Goal: Task Accomplishment & Management: Manage account settings

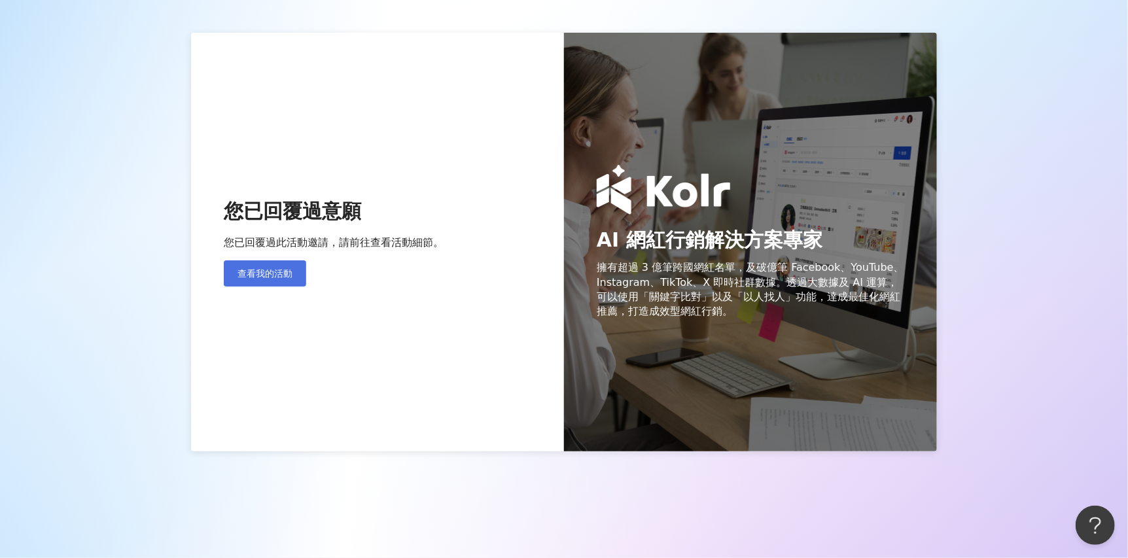
click at [289, 268] on span "查看我的活動" at bounding box center [264, 273] width 55 height 10
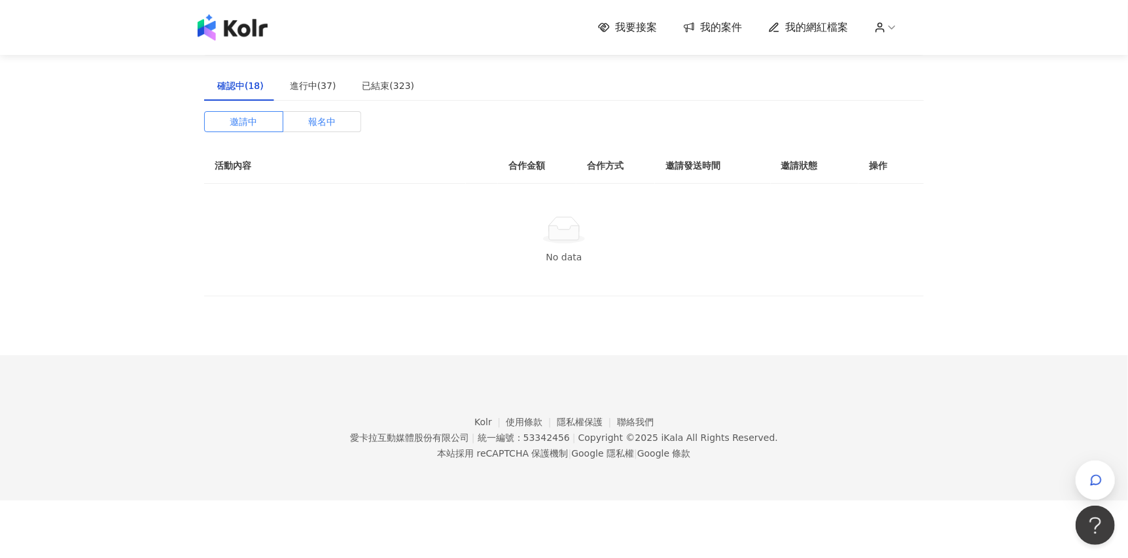
click at [326, 124] on span "報名中" at bounding box center [321, 122] width 27 height 20
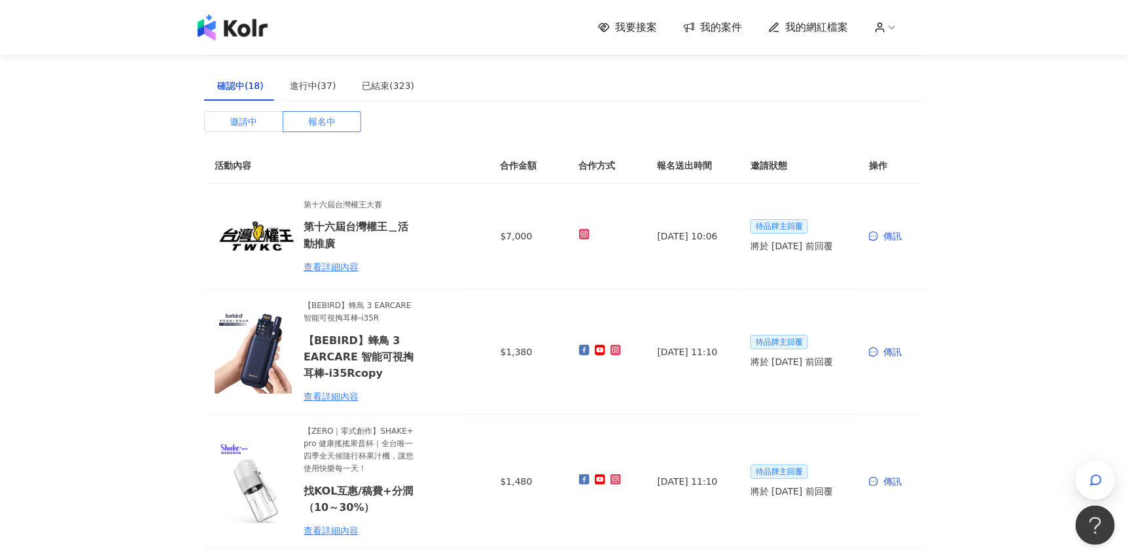
click at [258, 118] on label "邀請中" at bounding box center [243, 121] width 79 height 21
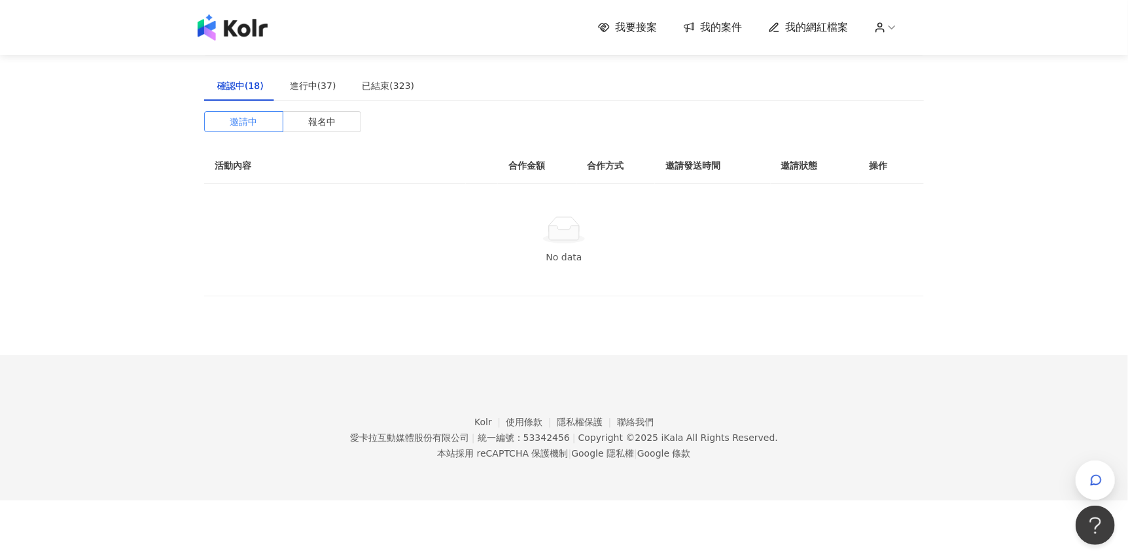
click at [323, 106] on div "確認中(18) 進行中(37) 已結束(323) 邀請中 報名中 活動內容 合作金額 合作方式 邀請發送時間 邀請狀態 操作 No data" at bounding box center [564, 184] width 720 height 226
click at [325, 81] on div "進行中(37)" at bounding box center [313, 86] width 46 height 14
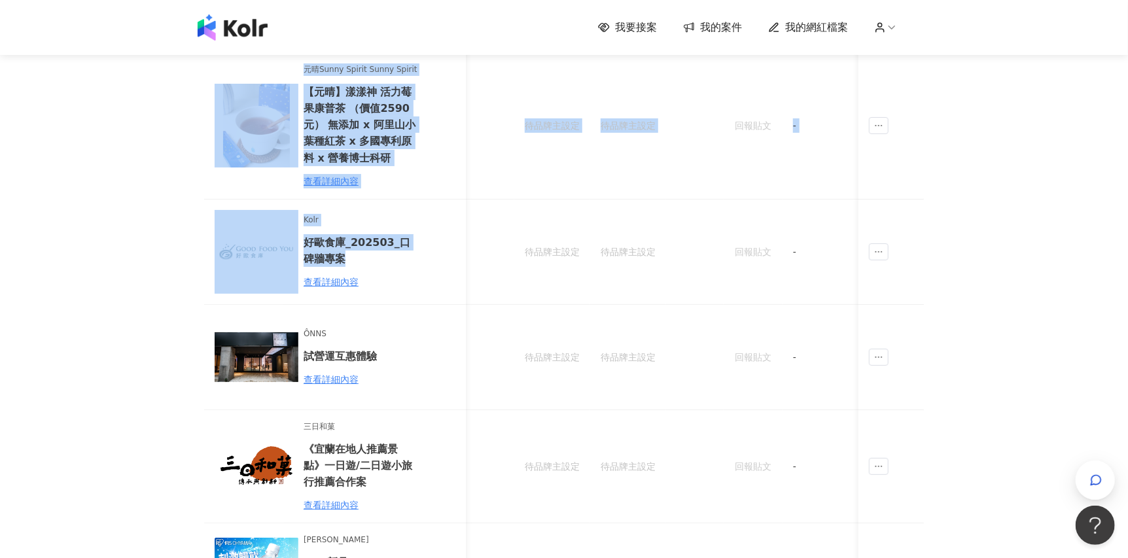
scroll to position [0, 367]
drag, startPoint x: 457, startPoint y: 262, endPoint x: 989, endPoint y: 257, distance: 531.9
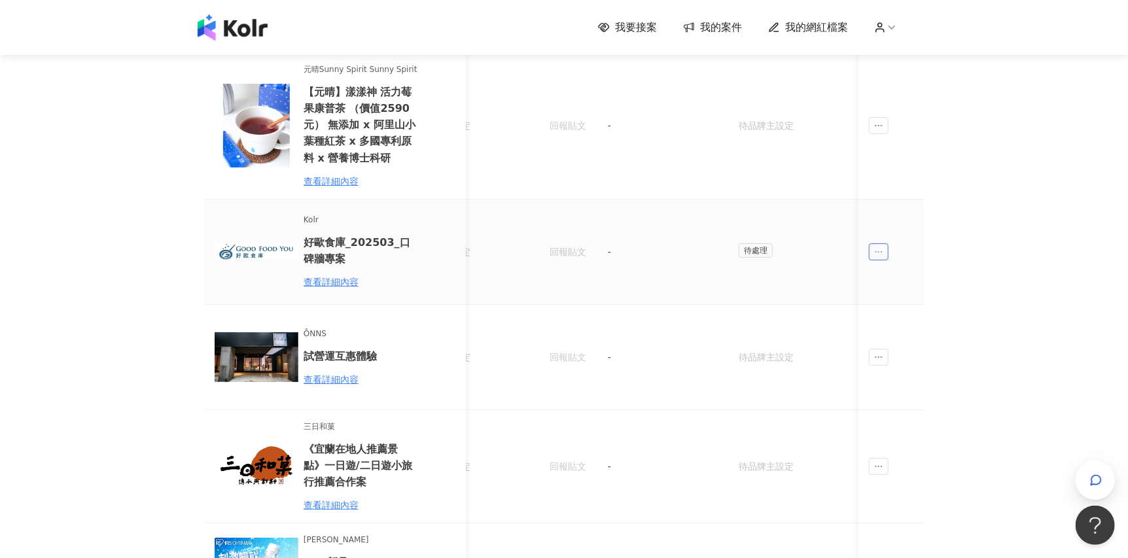
click at [881, 249] on icon "ellipsis" at bounding box center [878, 251] width 9 height 9
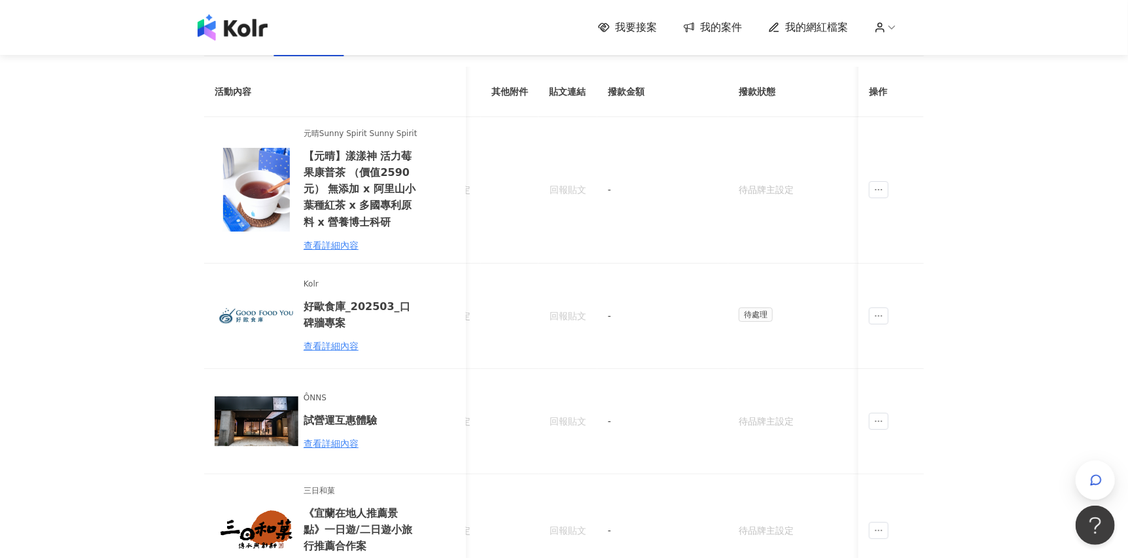
scroll to position [0, 0]
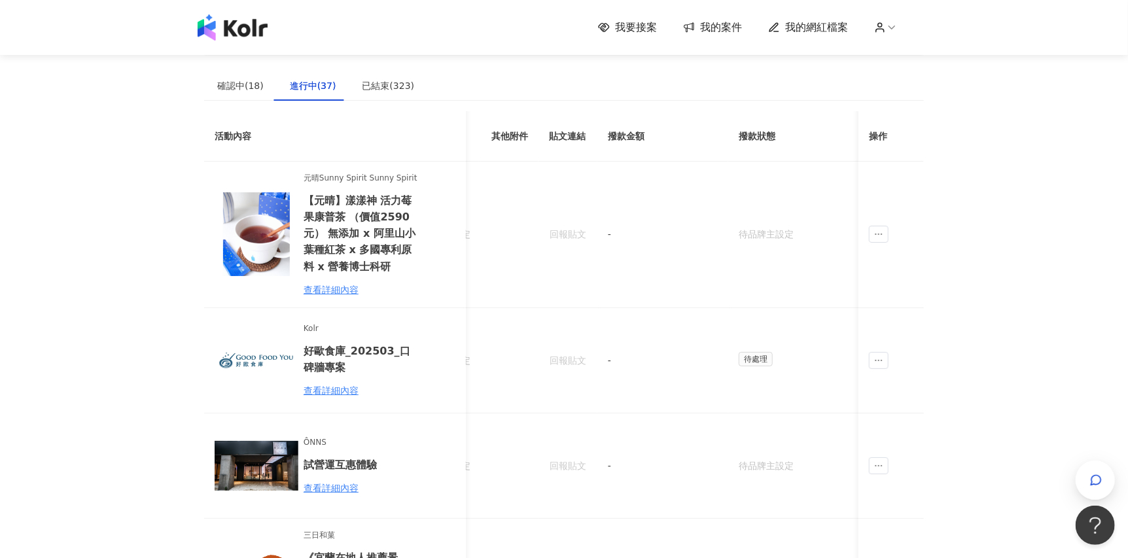
click at [645, 31] on span "我要接案" at bounding box center [636, 27] width 42 height 14
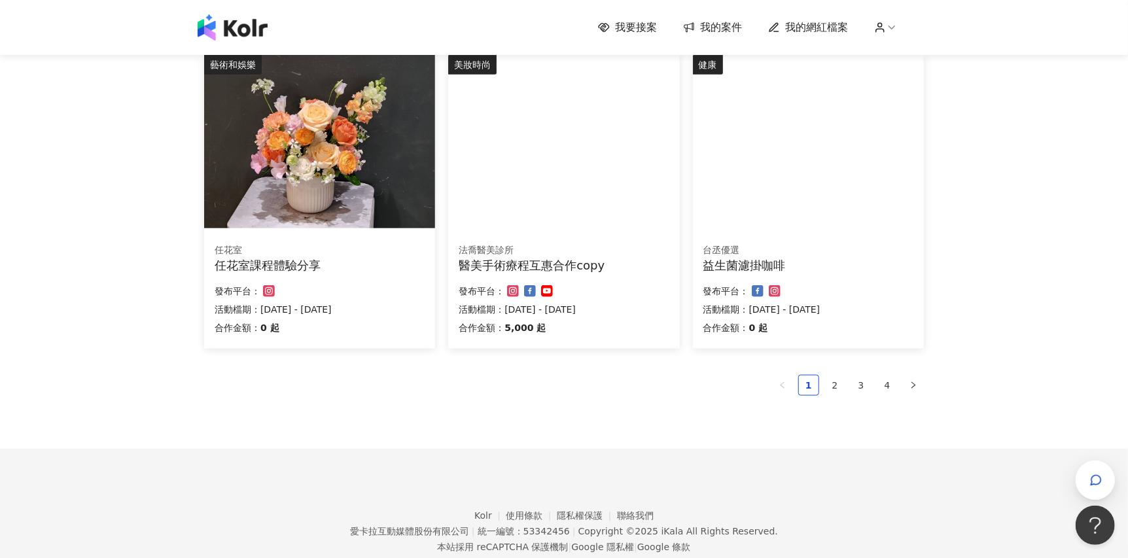
scroll to position [821, 0]
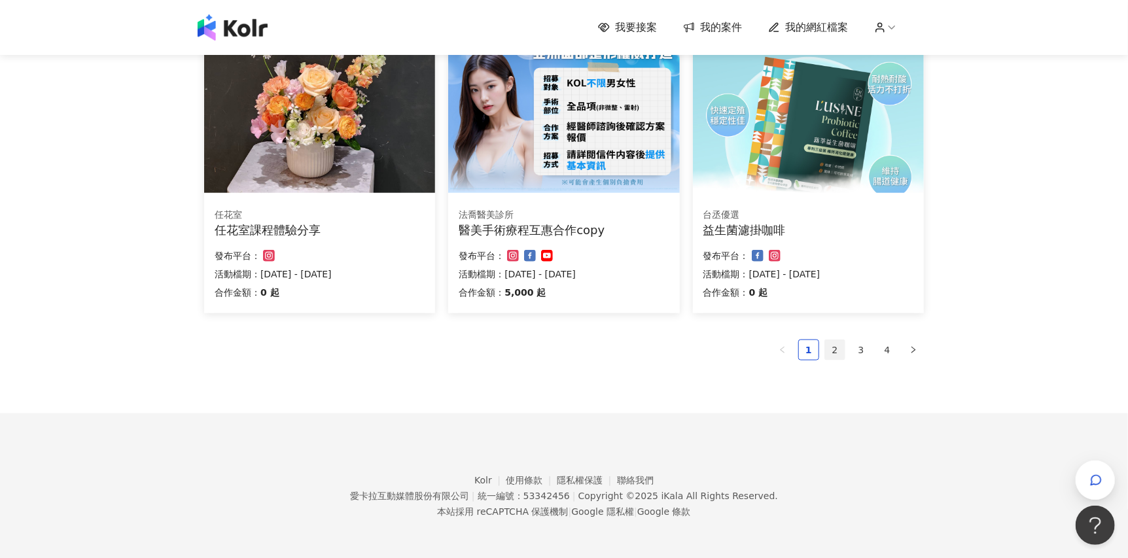
click at [831, 355] on link "2" at bounding box center [835, 350] width 20 height 20
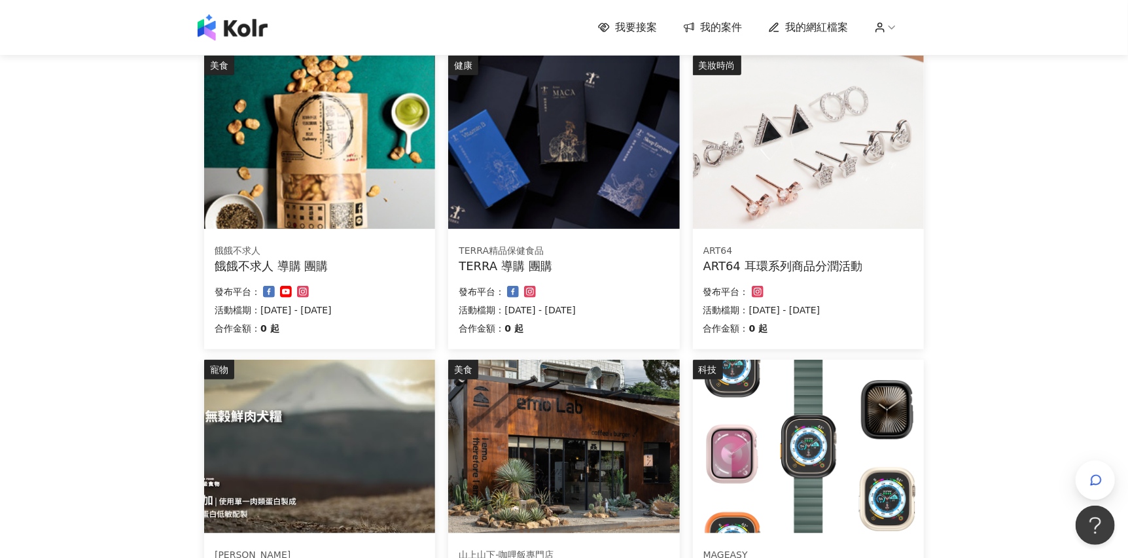
scroll to position [654, 0]
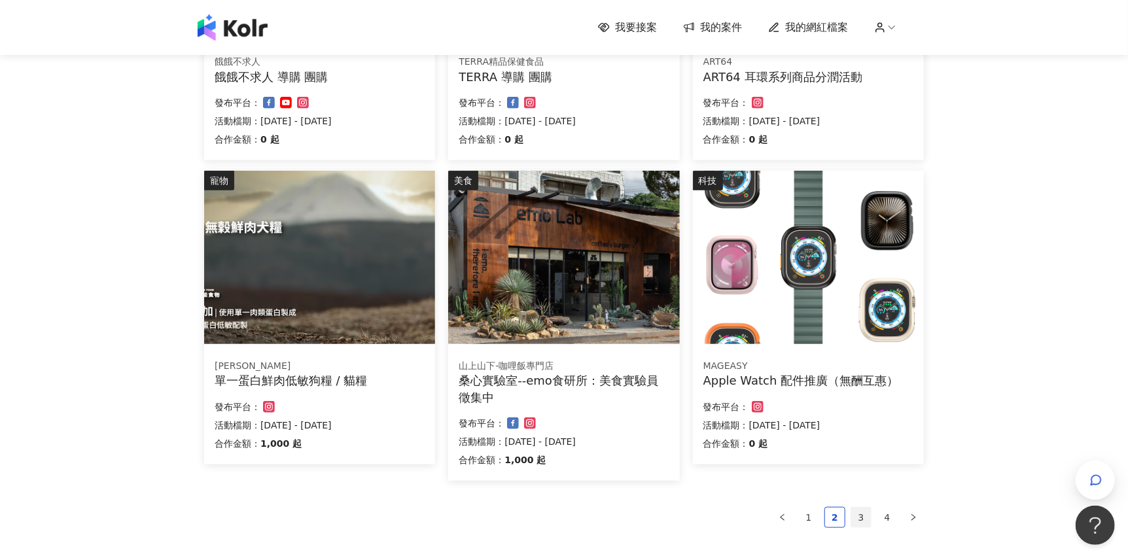
click at [871, 520] on li "3" at bounding box center [860, 517] width 21 height 21
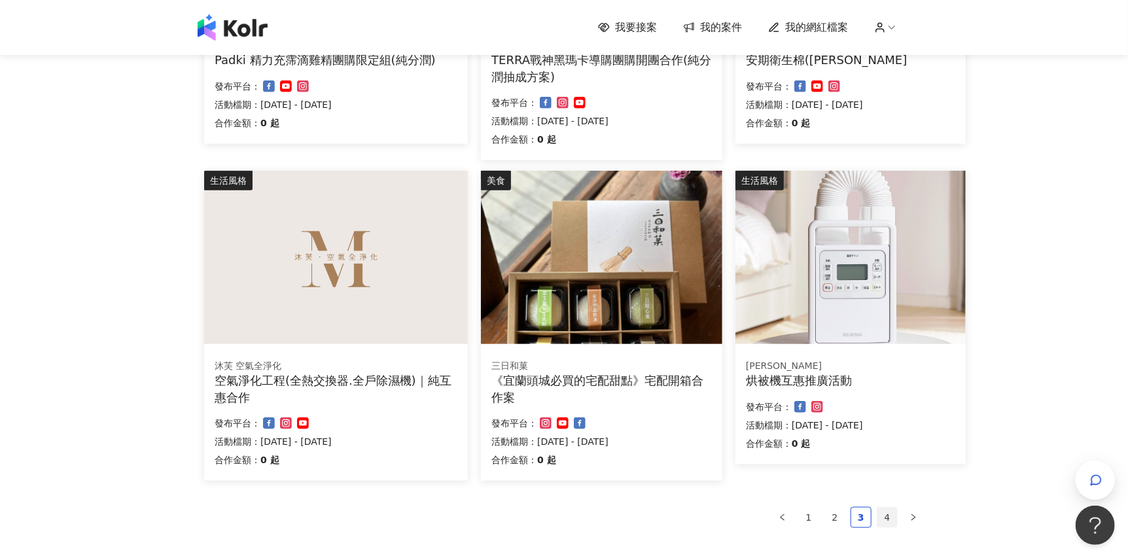
click at [891, 523] on link "4" at bounding box center [887, 518] width 20 height 20
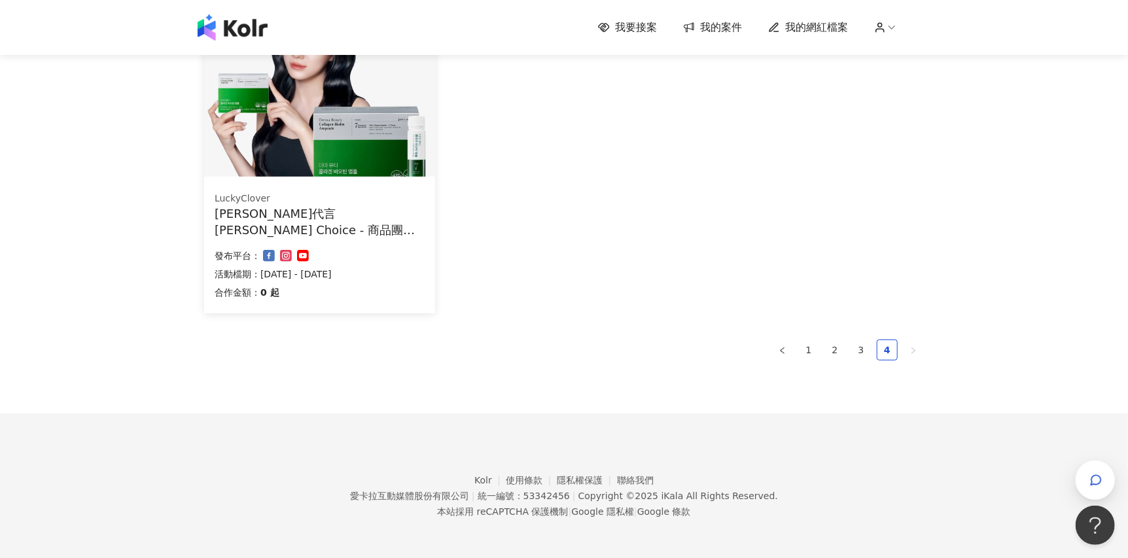
scroll to position [0, 0]
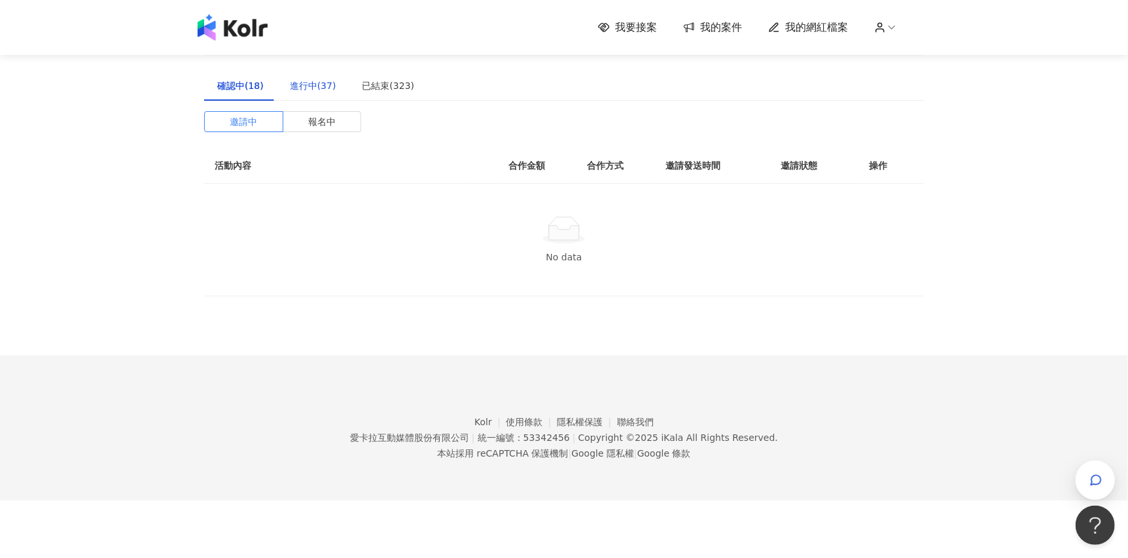
click at [324, 92] on div "進行中(37)" at bounding box center [313, 86] width 46 height 14
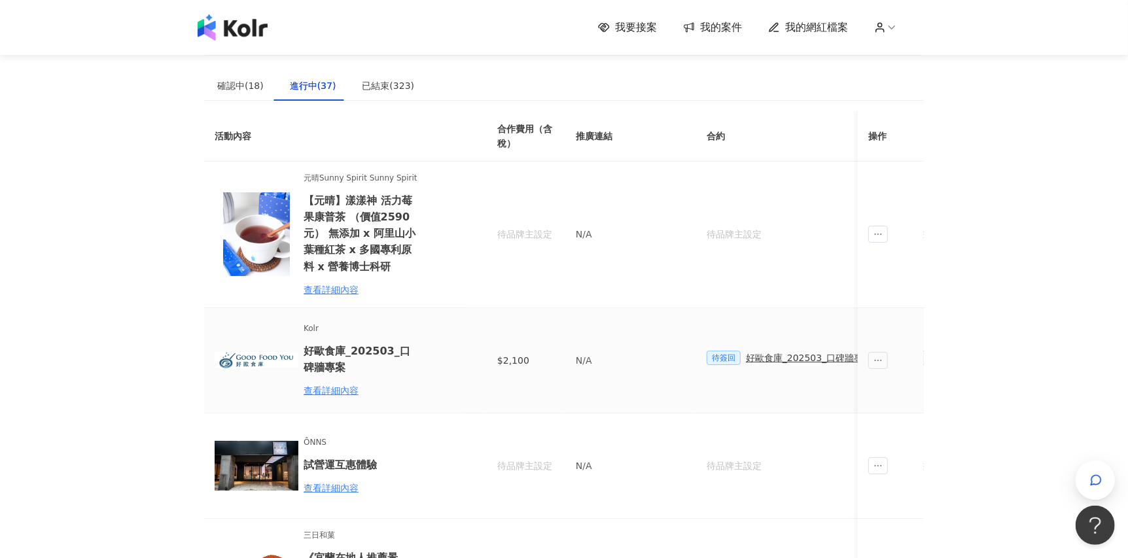
click at [777, 358] on div "好歐食庫_202503_口碑牆專案" at bounding box center [809, 358] width 126 height 14
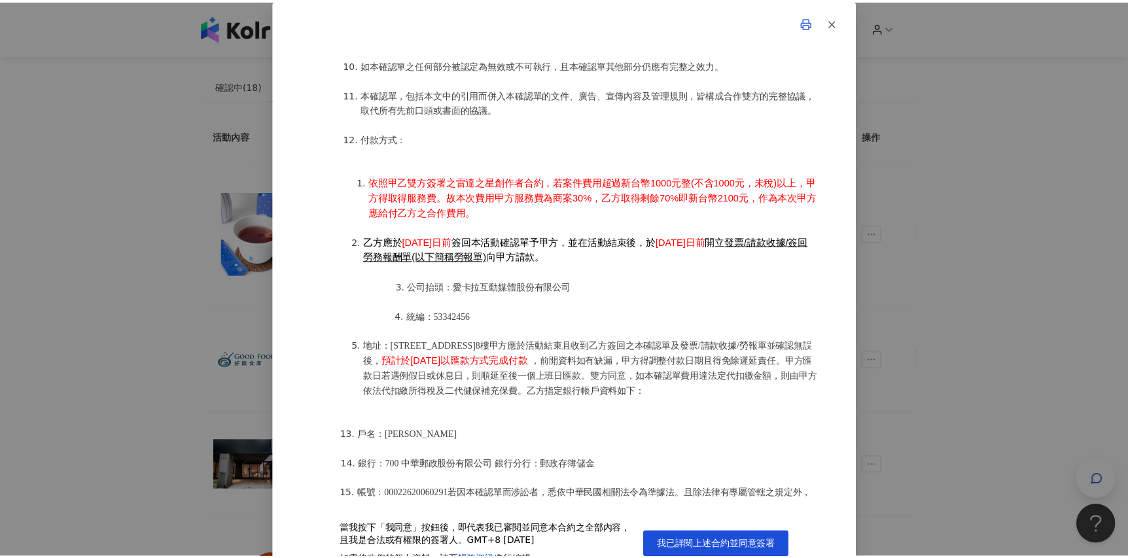
scroll to position [1511, 0]
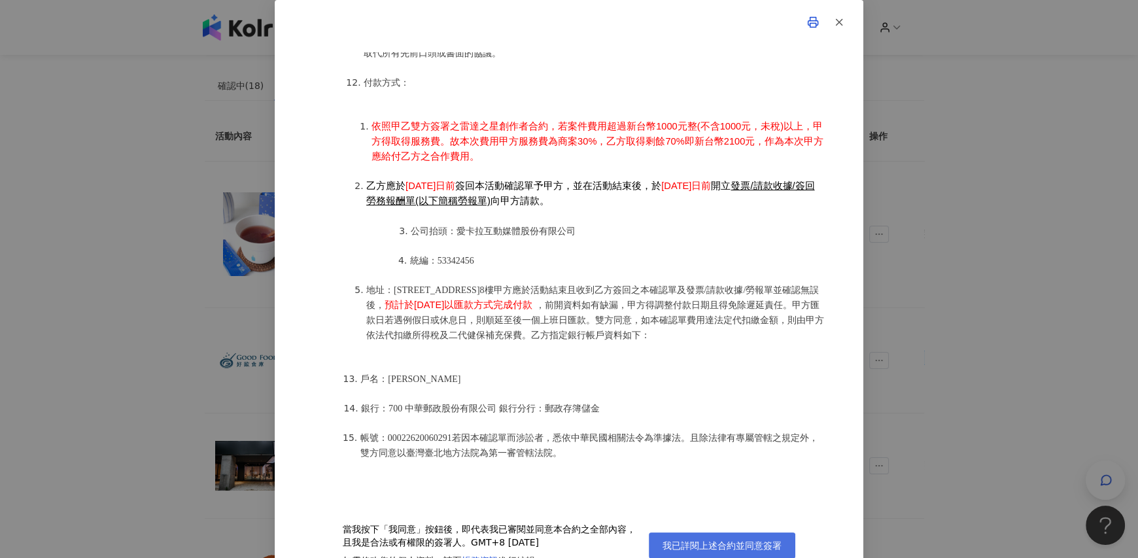
click at [735, 540] on span "我已詳閱上述合約並同意簽署" at bounding box center [722, 545] width 119 height 10
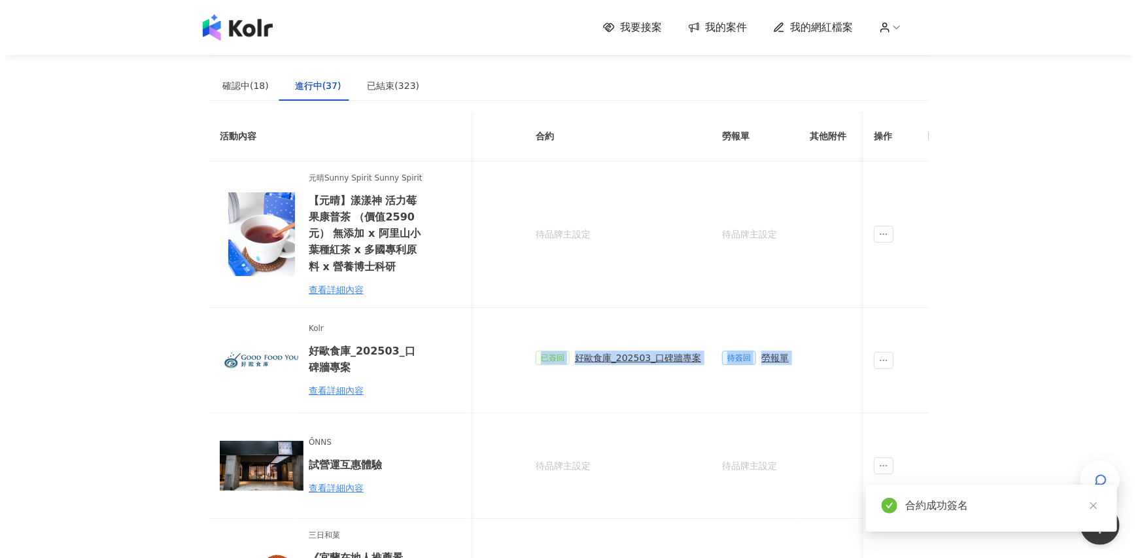
scroll to position [0, 485]
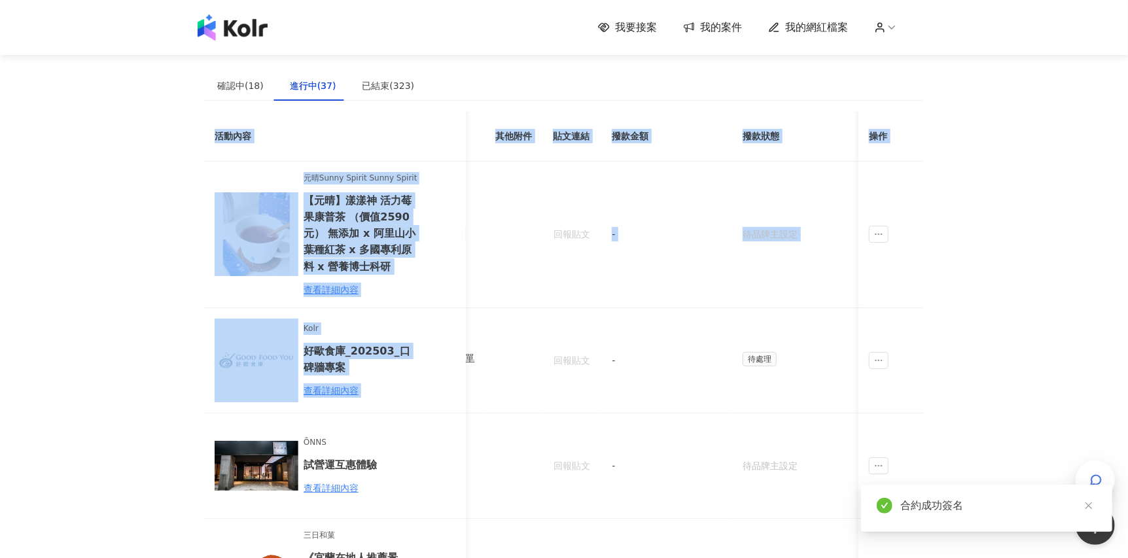
drag, startPoint x: 655, startPoint y: 360, endPoint x: 943, endPoint y: 356, distance: 287.2
click at [716, 321] on td "-" at bounding box center [666, 360] width 131 height 105
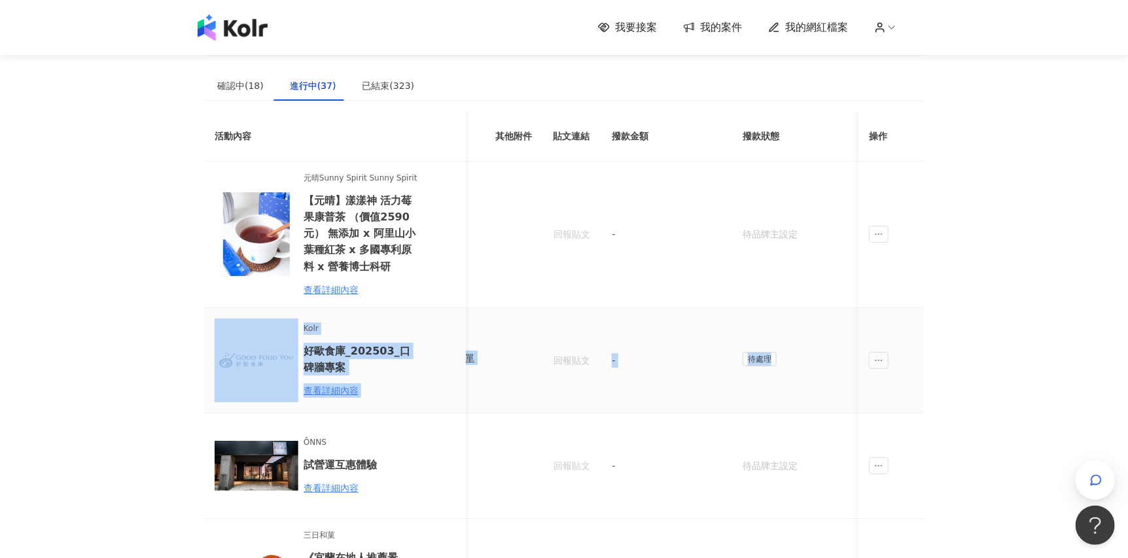
drag, startPoint x: 828, startPoint y: 349, endPoint x: 238, endPoint y: 361, distance: 590.2
click at [238, 361] on tr "Kolr 好歐食庫_202503_口碑牆專案 查看詳細內容 $2,100 N/A 已簽回 好歐食庫_202503_口碑牆專案 待簽回 勞報單 回報貼文 - 待…" at bounding box center [324, 360] width 1210 height 105
click at [469, 357] on div "勞報單" at bounding box center [460, 358] width 27 height 14
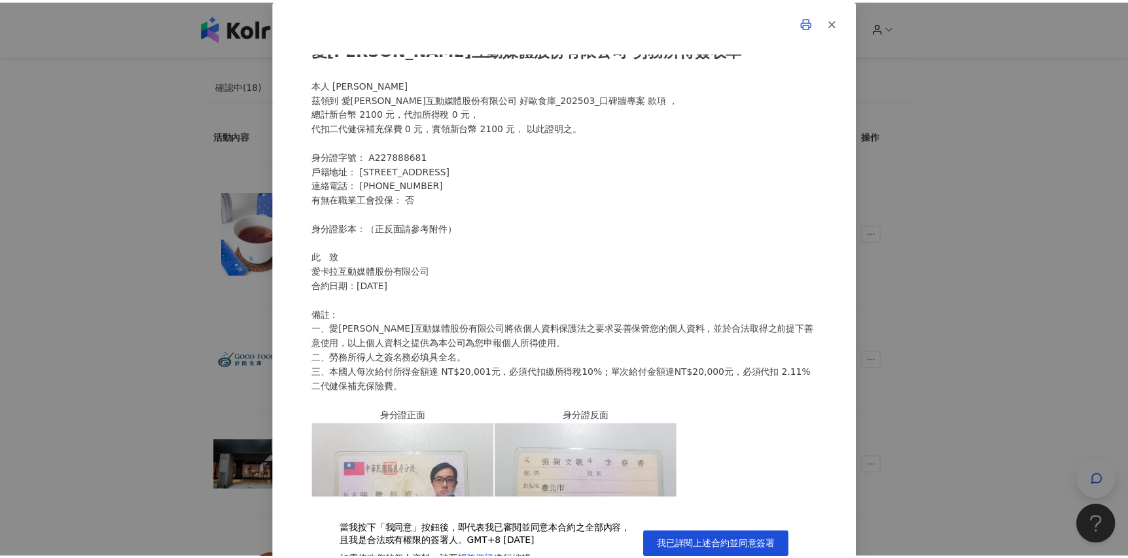
scroll to position [0, 0]
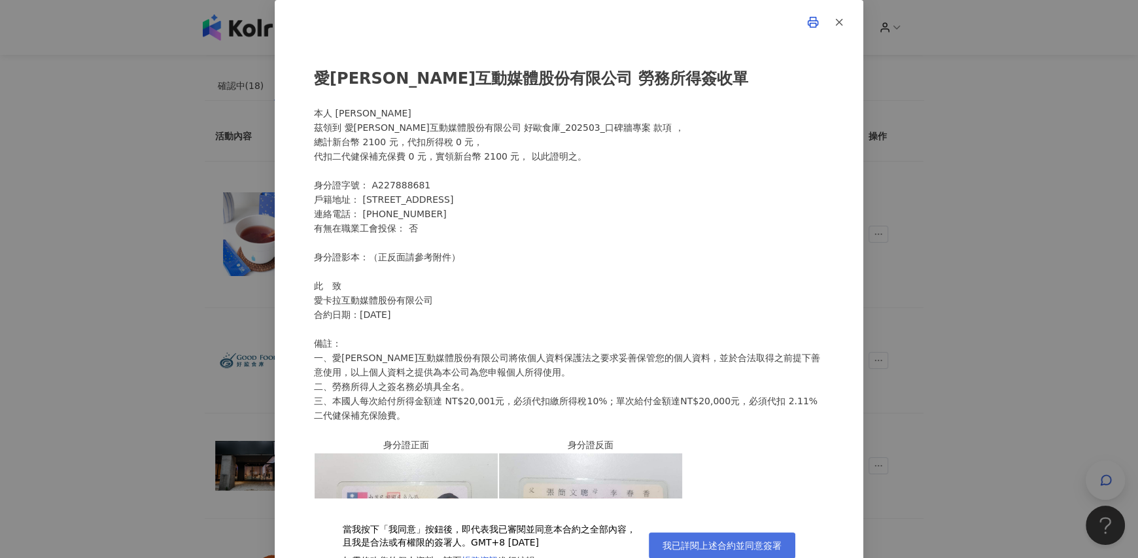
click at [733, 546] on span "我已詳閱上述合約並同意簽署" at bounding box center [722, 545] width 119 height 10
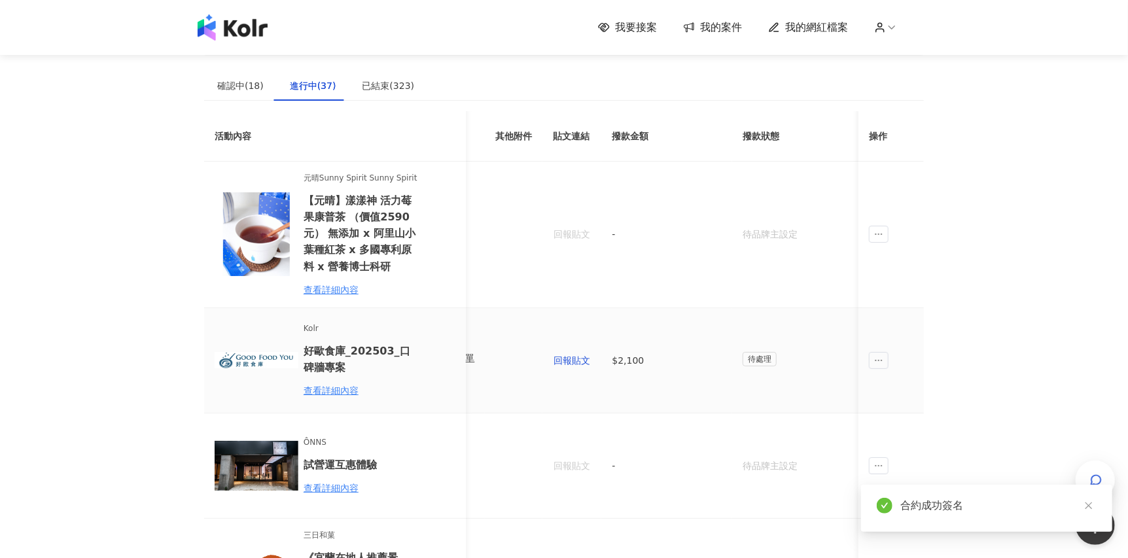
click at [780, 394] on td "待處理" at bounding box center [797, 360] width 131 height 105
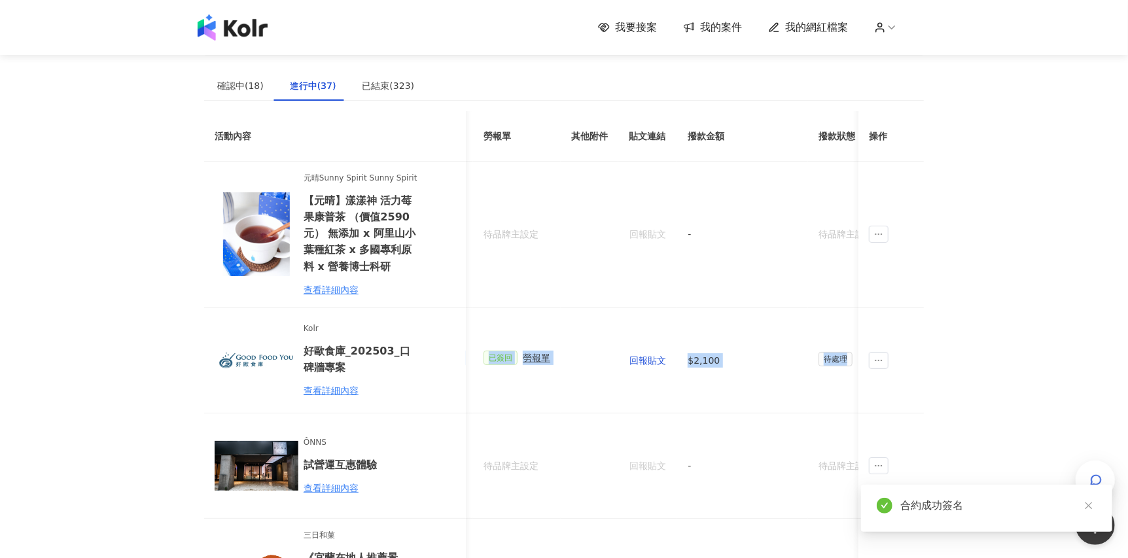
scroll to position [0, 332]
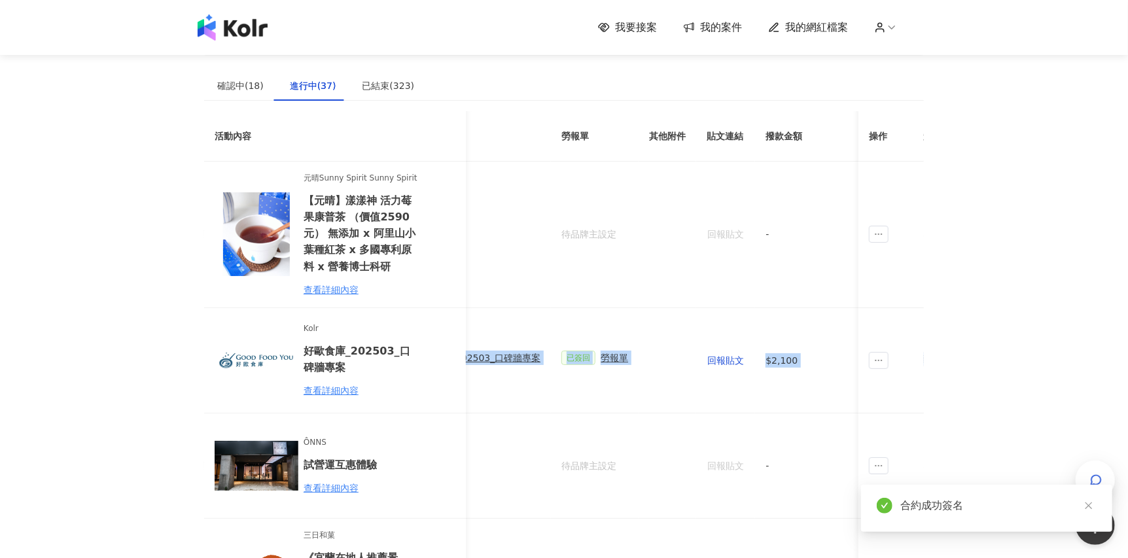
drag, startPoint x: 822, startPoint y: 364, endPoint x: 203, endPoint y: 341, distance: 619.3
click at [546, 383] on td "已簽回 好歐食庫_202503_口碑牆專案" at bounding box center [457, 360] width 186 height 105
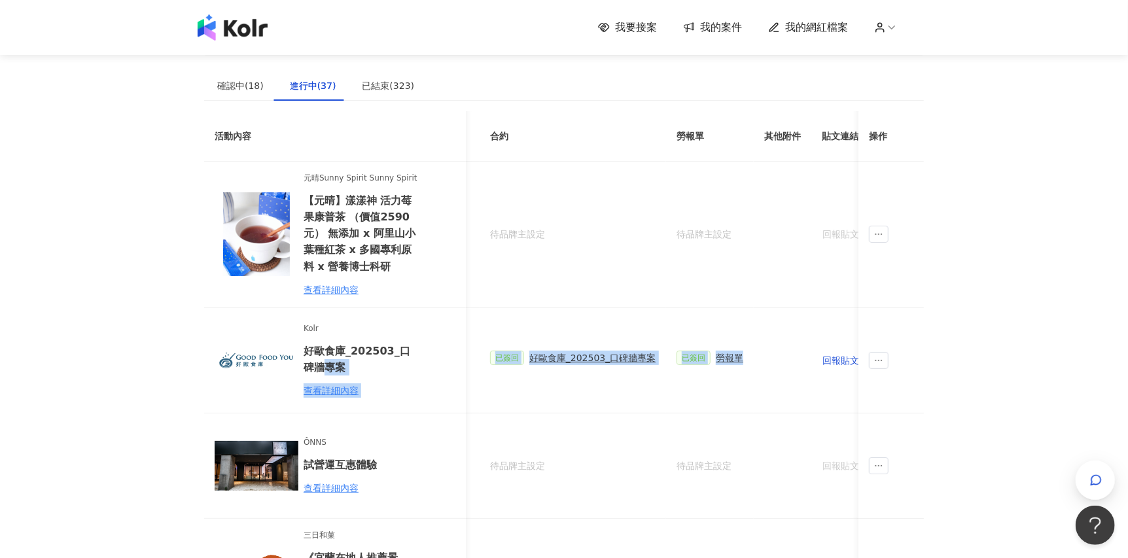
scroll to position [0, 0]
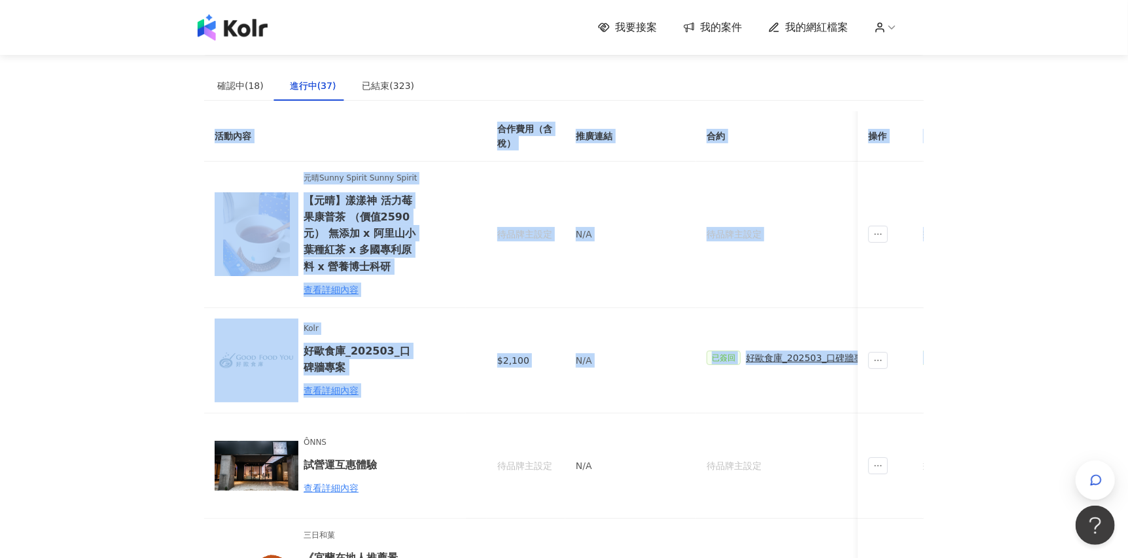
drag, startPoint x: 650, startPoint y: 357, endPoint x: 175, endPoint y: 361, distance: 475.0
click at [618, 386] on td "N/A" at bounding box center [630, 360] width 131 height 105
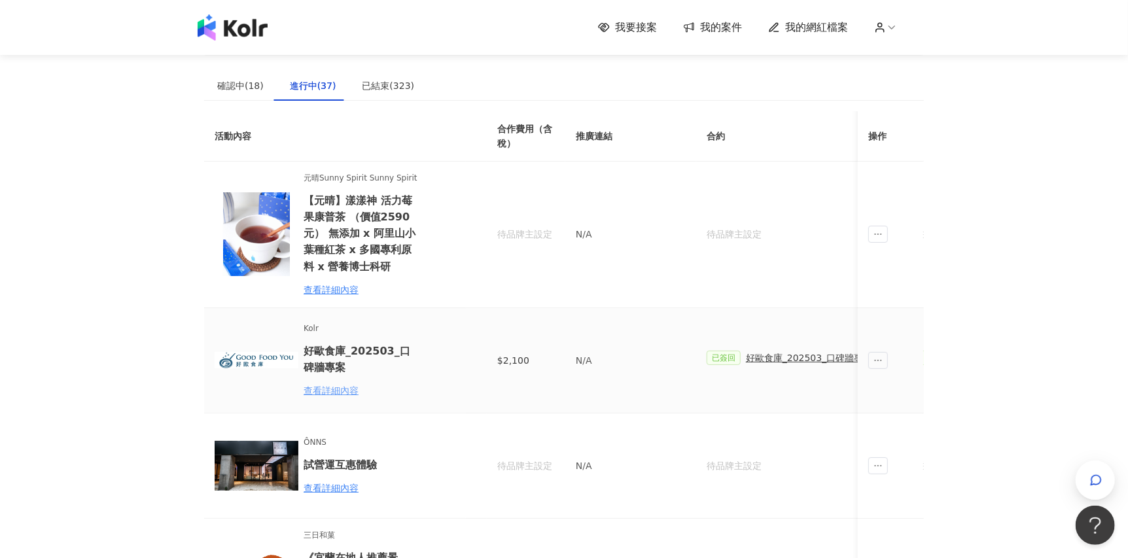
click at [347, 395] on div "查看詳細內容" at bounding box center [361, 390] width 114 height 14
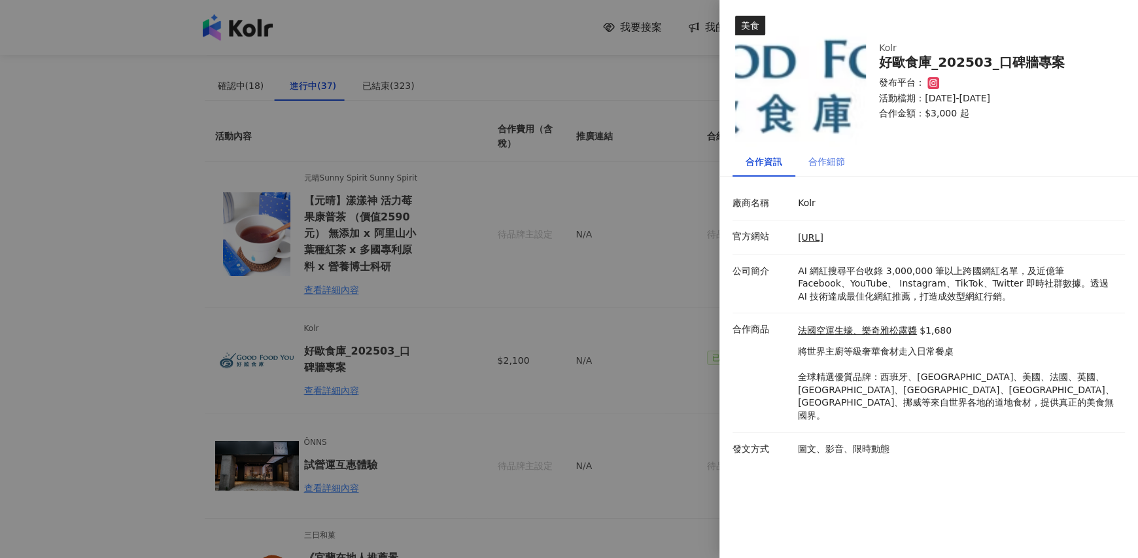
click at [843, 148] on div "合作細節" at bounding box center [826, 162] width 63 height 30
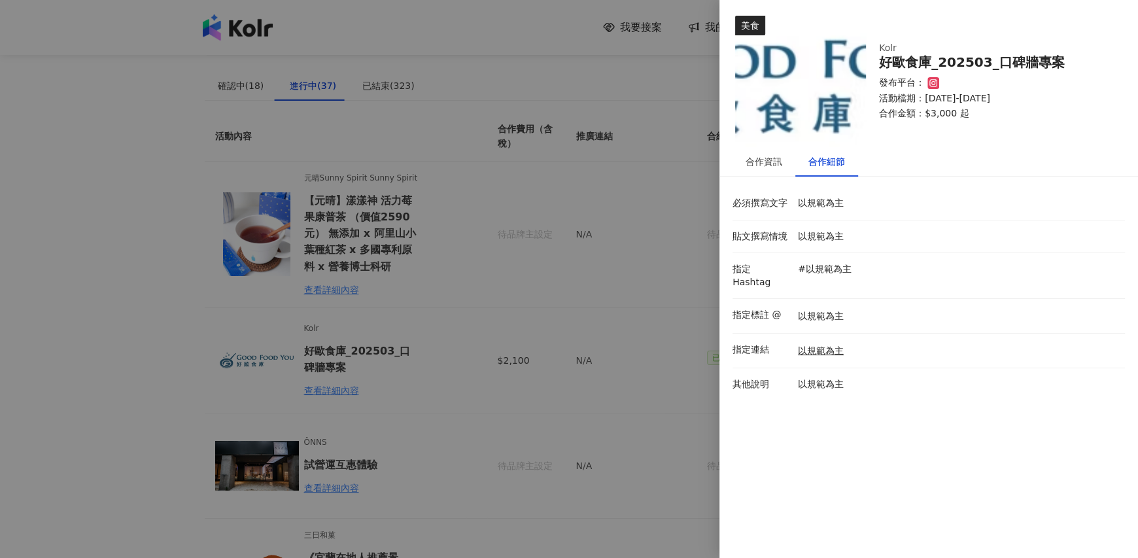
click at [639, 230] on div at bounding box center [569, 279] width 1138 height 558
